Goal: Task Accomplishment & Management: Manage account settings

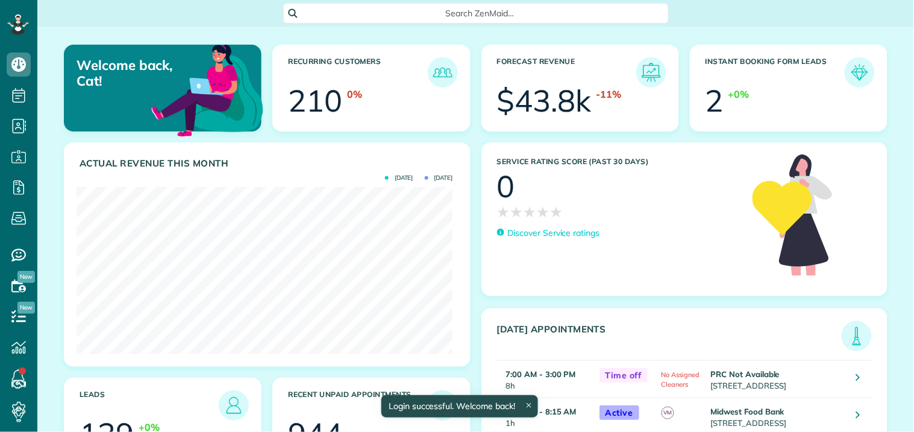
scroll to position [167, 376]
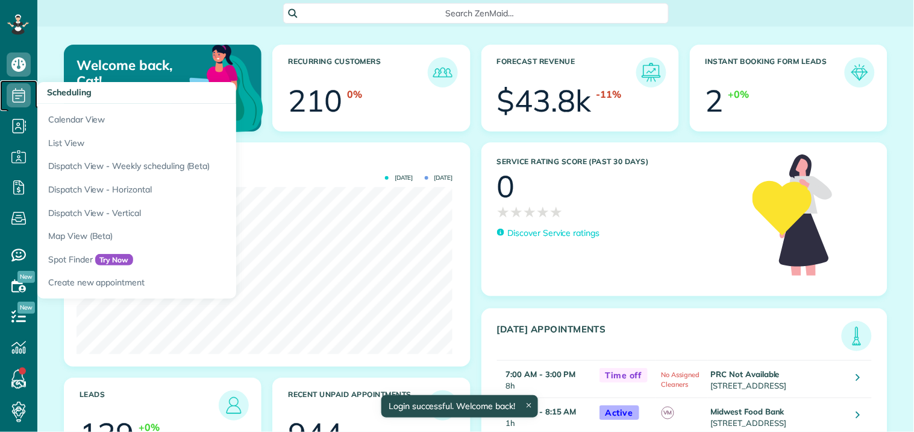
click at [22, 92] on icon at bounding box center [19, 95] width 24 height 24
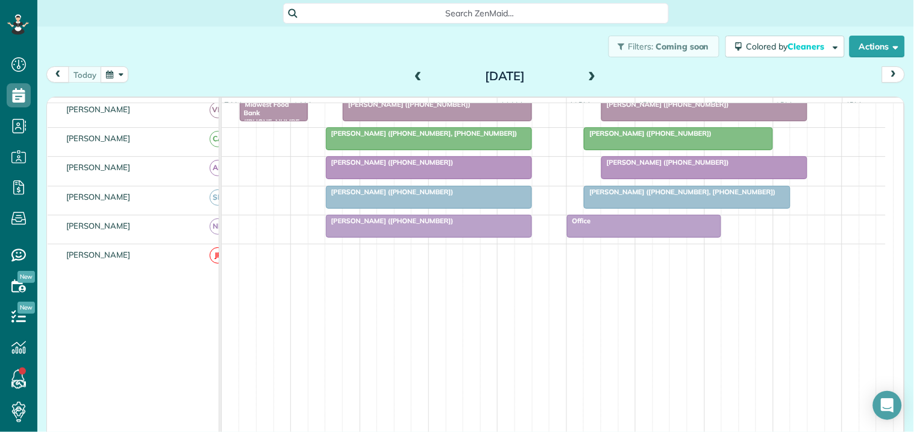
scroll to position [477, 0]
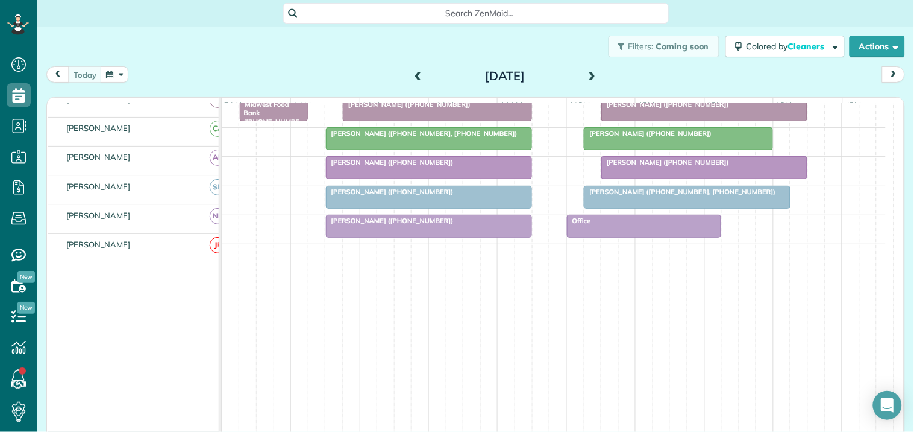
click at [640, 228] on div at bounding box center [644, 226] width 153 height 22
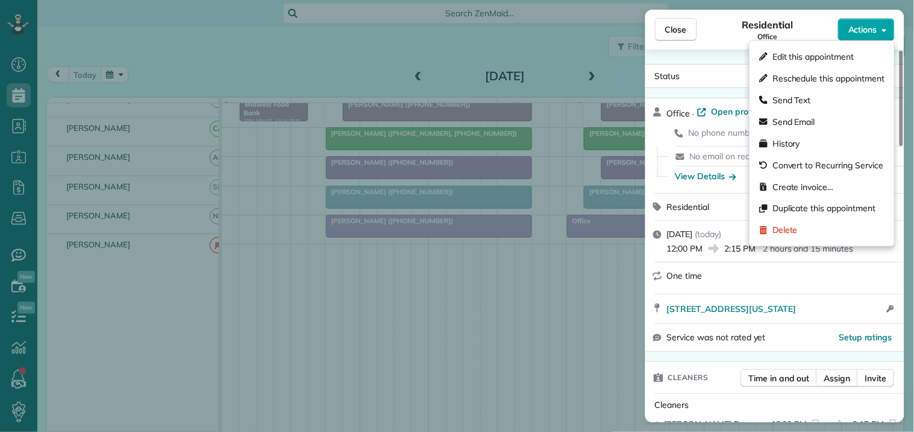
click at [872, 31] on span "Actions" at bounding box center [863, 30] width 29 height 12
click at [815, 62] on span "Edit this appointment" at bounding box center [813, 57] width 81 height 12
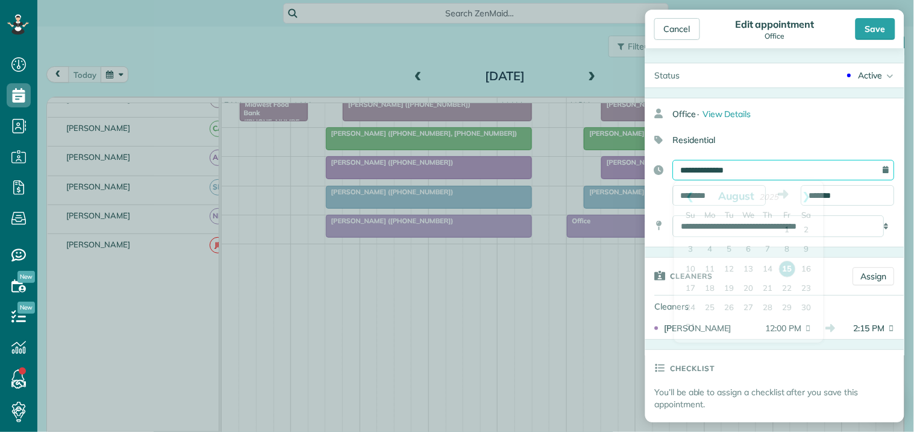
click at [742, 166] on input "**********" at bounding box center [784, 170] width 222 height 20
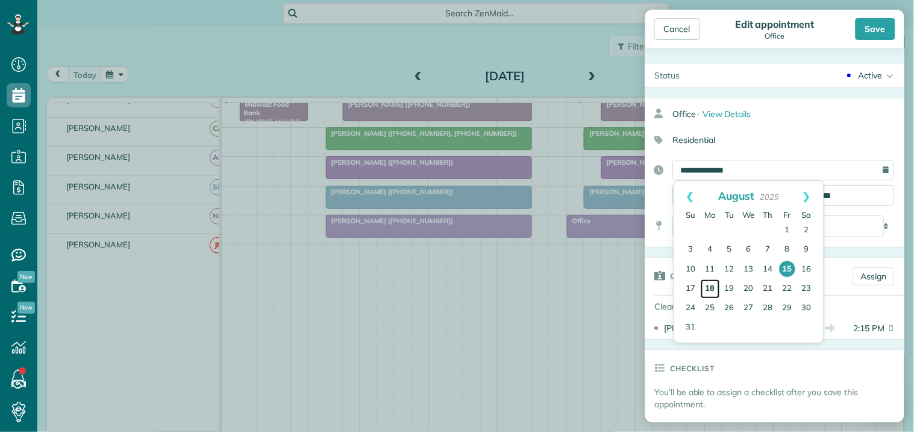
click at [711, 288] on link "18" at bounding box center [710, 288] width 19 height 19
type input "**********"
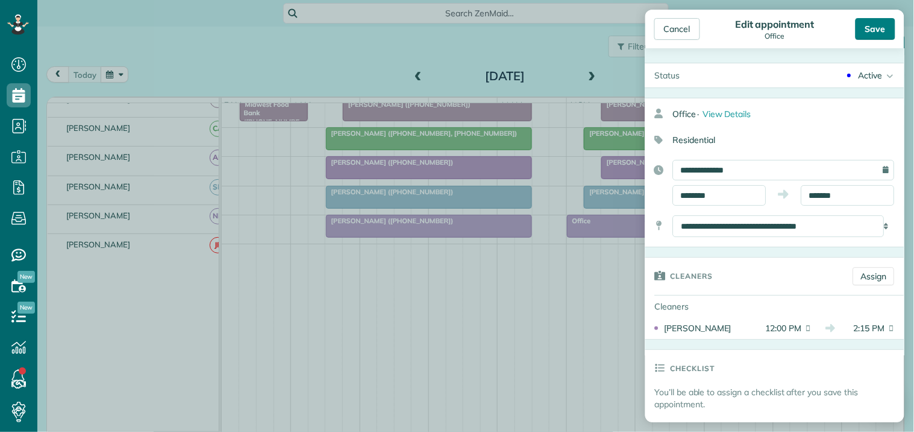
click at [883, 34] on div "Save" at bounding box center [876, 29] width 40 height 22
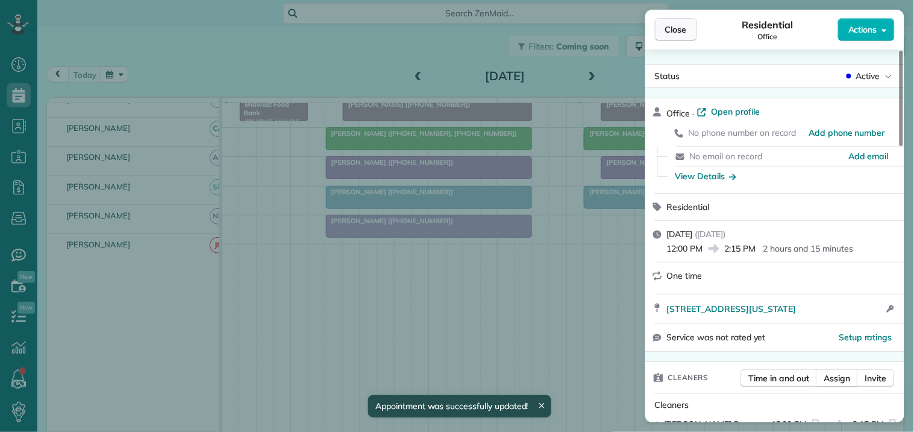
click at [677, 29] on span "Close" at bounding box center [676, 30] width 22 height 12
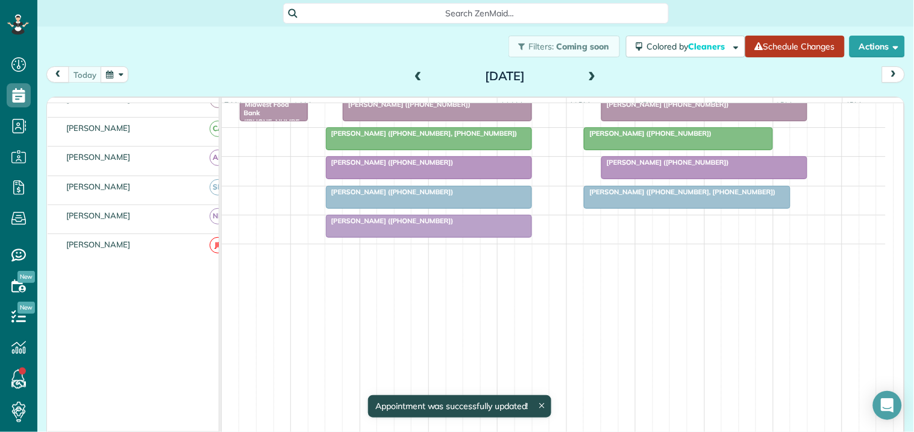
click at [778, 42] on link "Schedule Changes" at bounding box center [795, 47] width 99 height 22
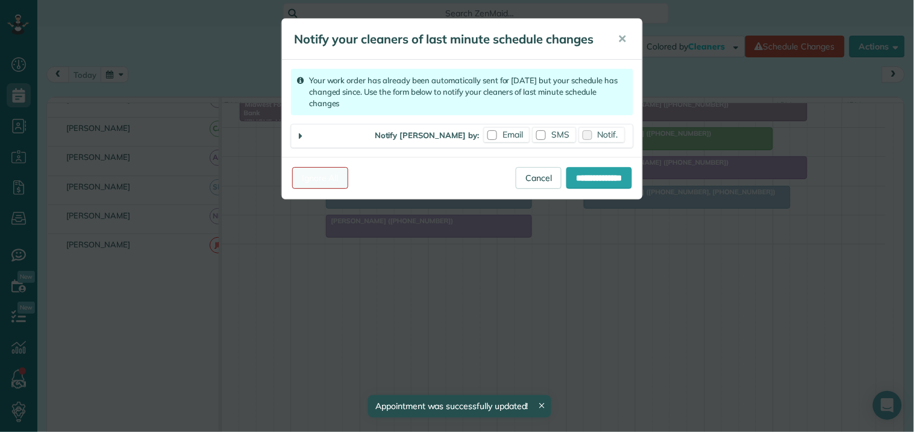
click at [323, 181] on link "Ignore All" at bounding box center [320, 178] width 56 height 22
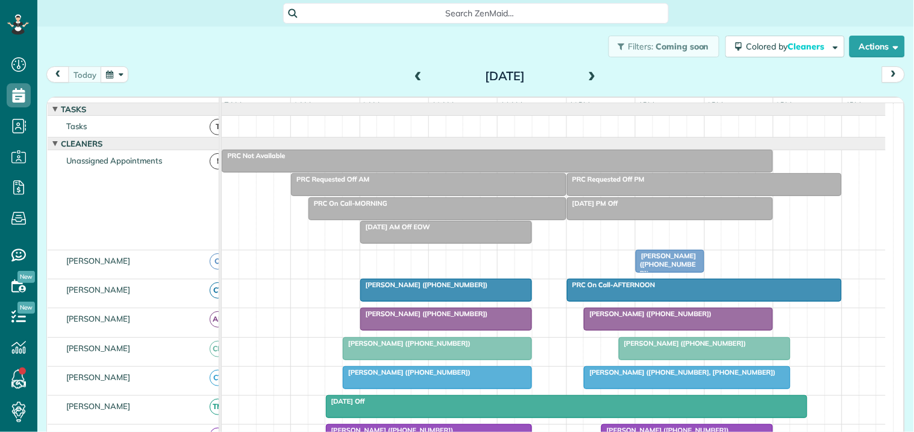
scroll to position [5, 5]
click at [115, 77] on button "button" at bounding box center [115, 74] width 28 height 16
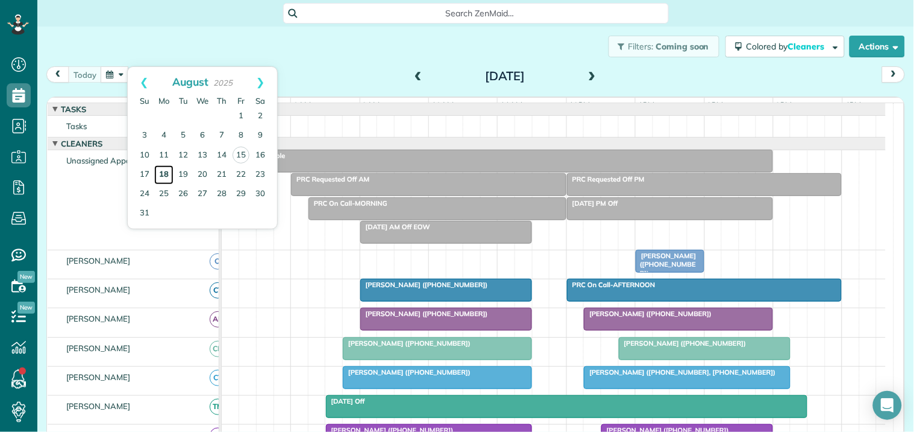
click at [165, 170] on link "18" at bounding box center [163, 174] width 19 height 19
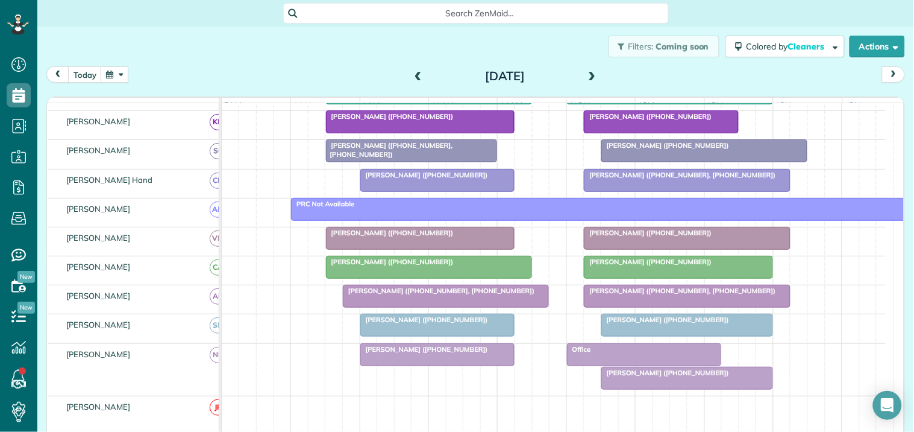
scroll to position [0, 0]
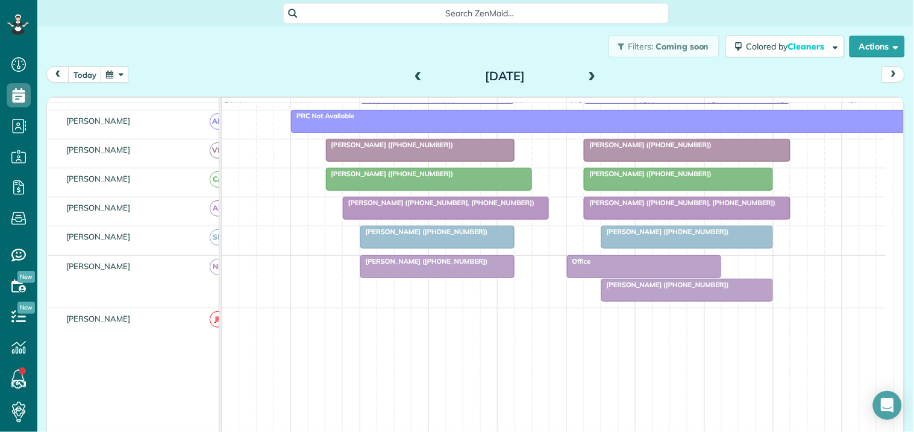
click at [687, 301] on div at bounding box center [687, 290] width 171 height 22
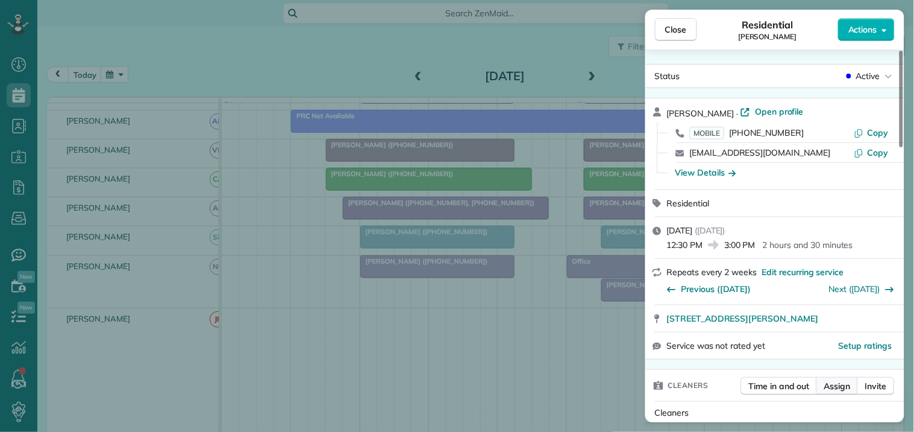
click at [841, 386] on span "Assign" at bounding box center [838, 386] width 27 height 12
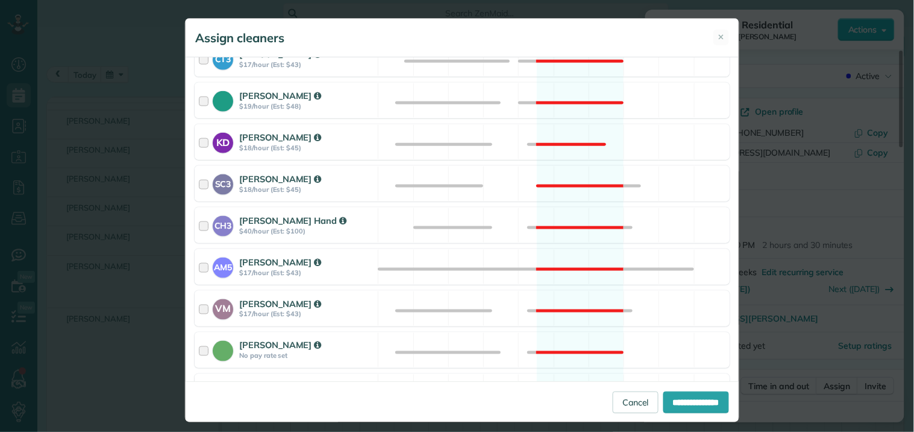
scroll to position [533, 0]
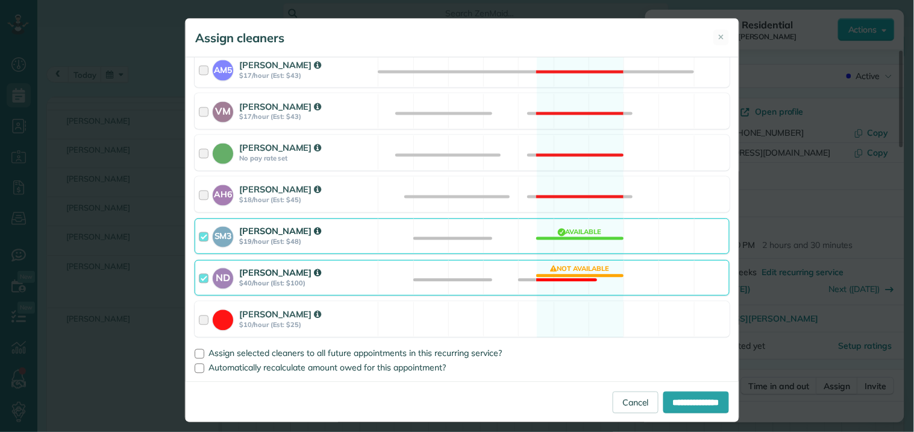
click at [571, 269] on div "ND [PERSON_NAME] $40/hour (Est: $100) Not available" at bounding box center [462, 278] width 535 height 36
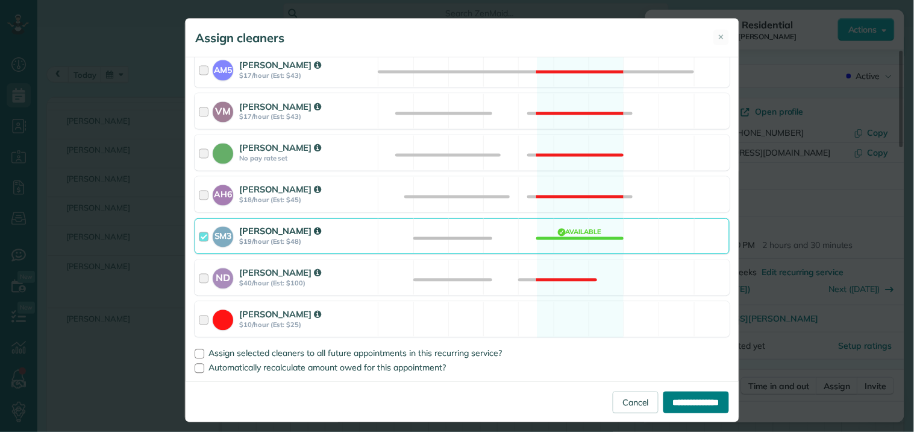
click at [680, 404] on input "**********" at bounding box center [697, 402] width 66 height 22
type input "**********"
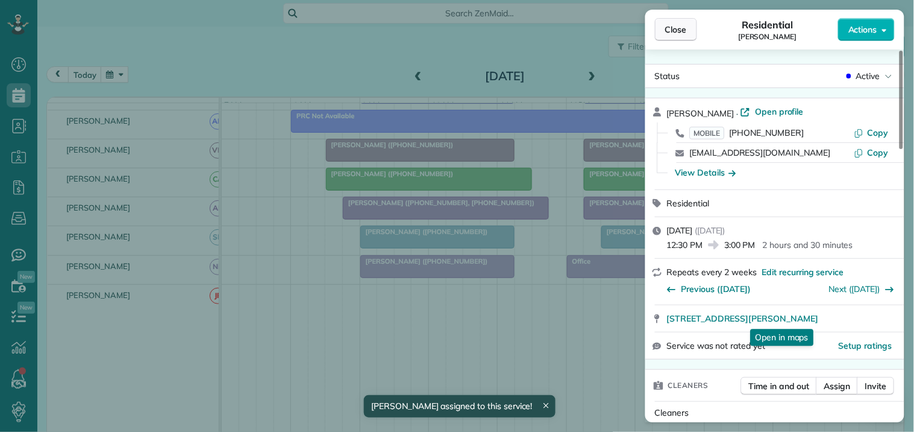
click at [682, 28] on span "Close" at bounding box center [676, 30] width 22 height 12
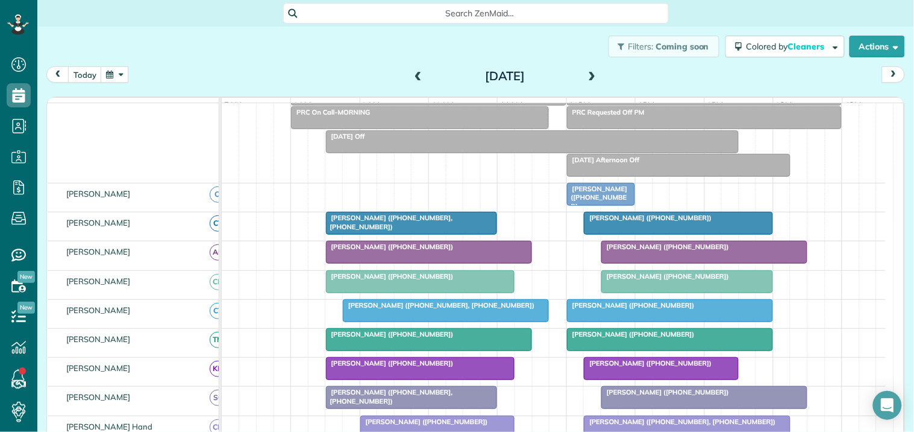
scroll to position [130, 0]
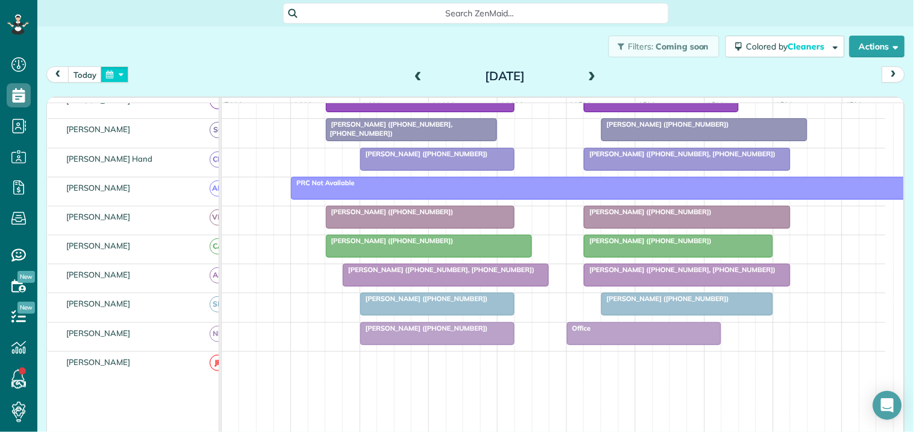
click at [127, 75] on button "button" at bounding box center [115, 74] width 28 height 16
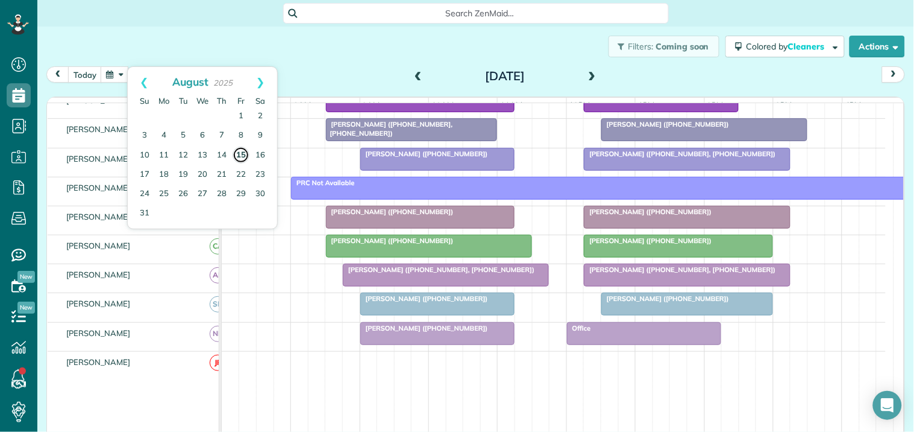
click at [241, 152] on link "15" at bounding box center [241, 154] width 17 height 17
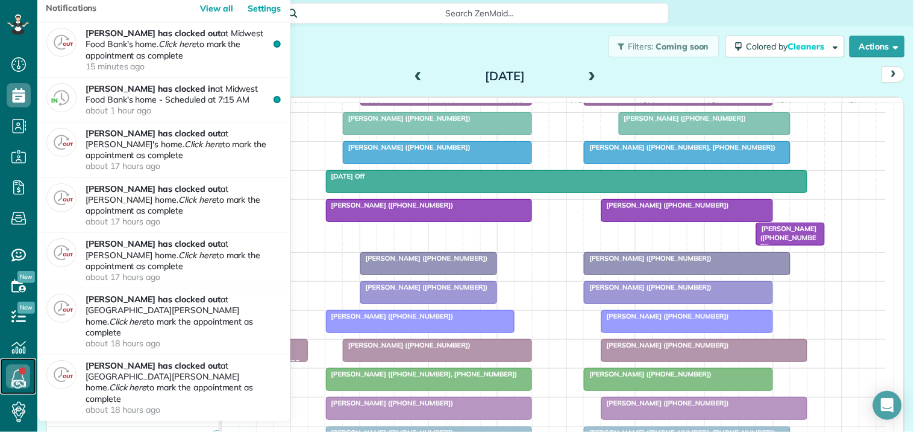
click at [23, 369] on link at bounding box center [18, 376] width 36 height 36
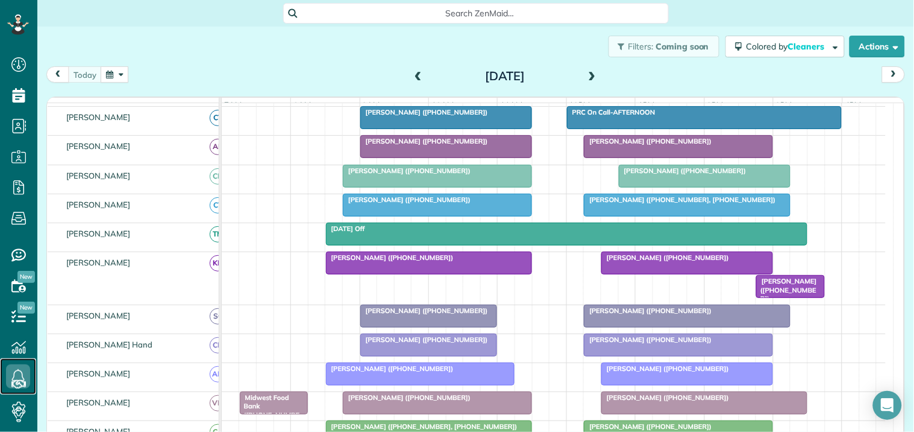
scroll to position [158, 0]
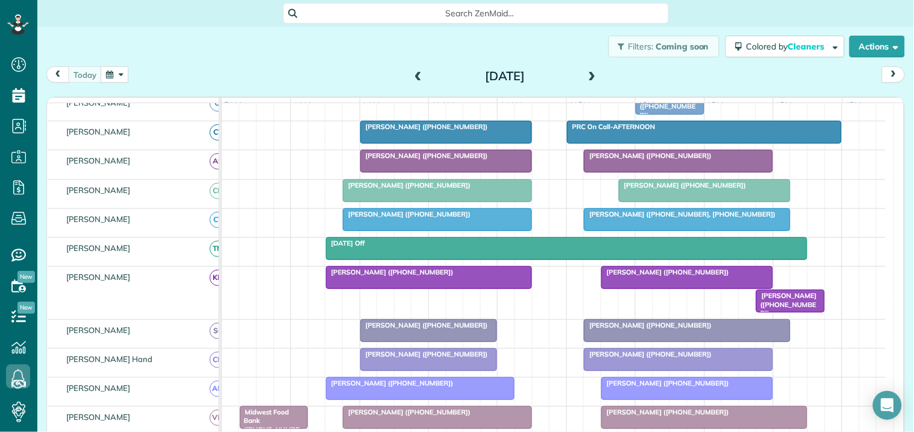
click at [329, 54] on div "Filters: Coming soon Colored by Cleaners Color by Cleaner Color by Team Color b…" at bounding box center [475, 47] width 877 height 40
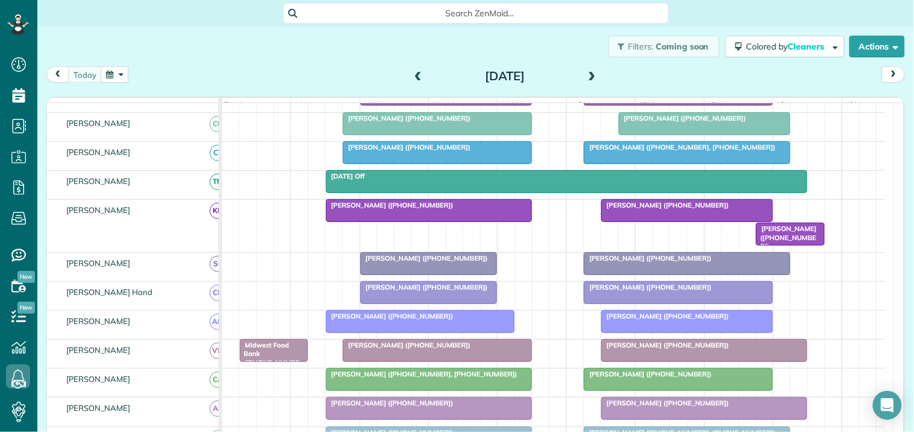
scroll to position [292, 0]
